Goal: Information Seeking & Learning: Learn about a topic

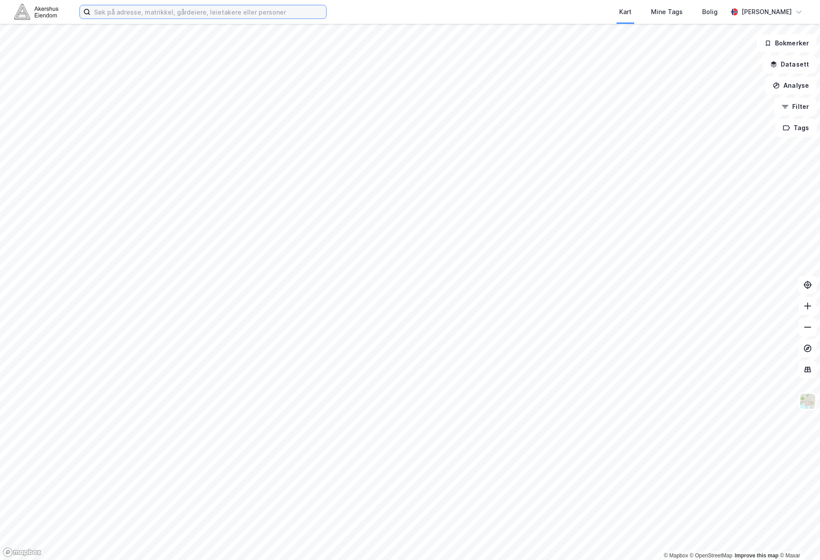
click at [210, 11] on input at bounding box center [208, 11] width 236 height 13
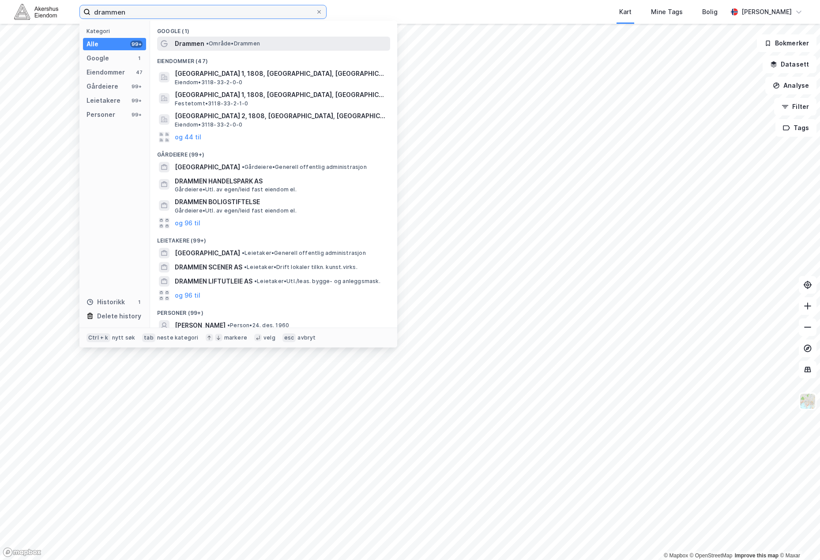
type input "drammen"
click at [218, 45] on span "• Område • [GEOGRAPHIC_DATA]" at bounding box center [233, 43] width 54 height 7
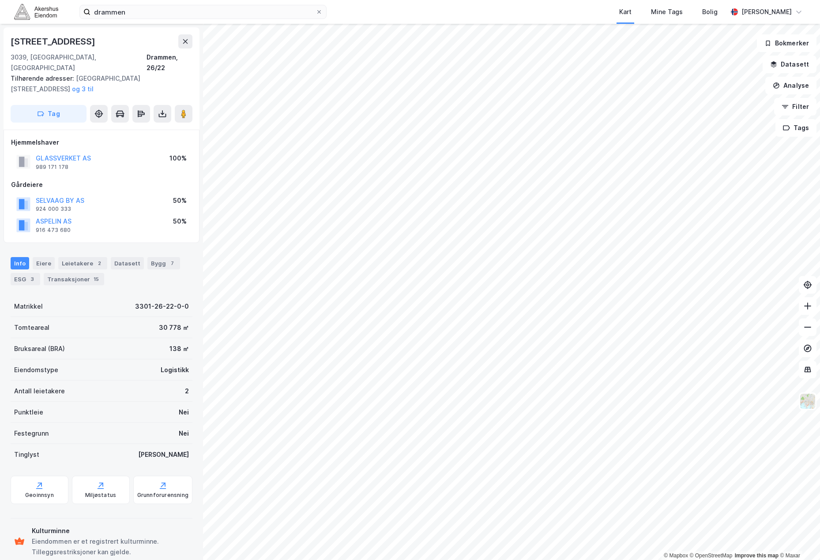
click at [61, 153] on div "GLASSVERKET AS" at bounding box center [63, 158] width 55 height 11
